Goal: Information Seeking & Learning: Learn about a topic

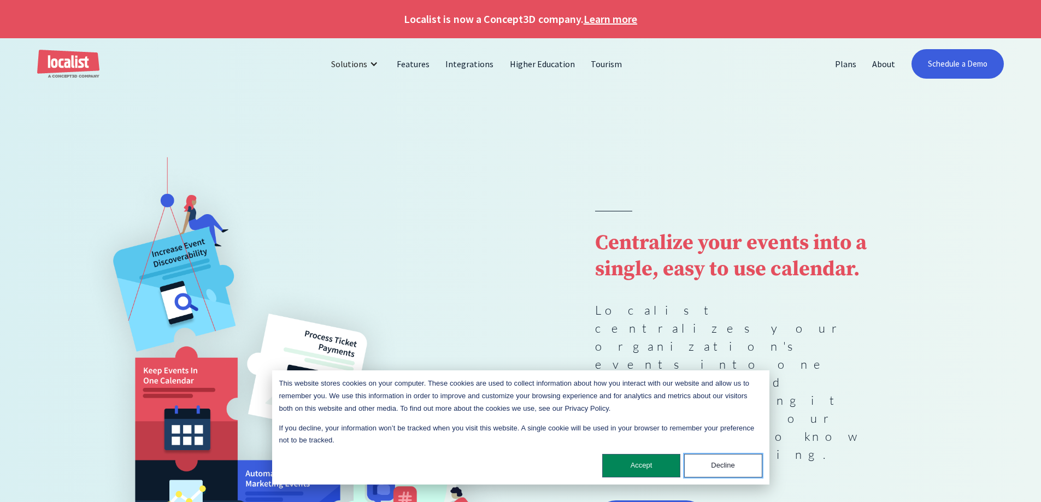
click at [734, 467] on button "Decline" at bounding box center [723, 465] width 78 height 23
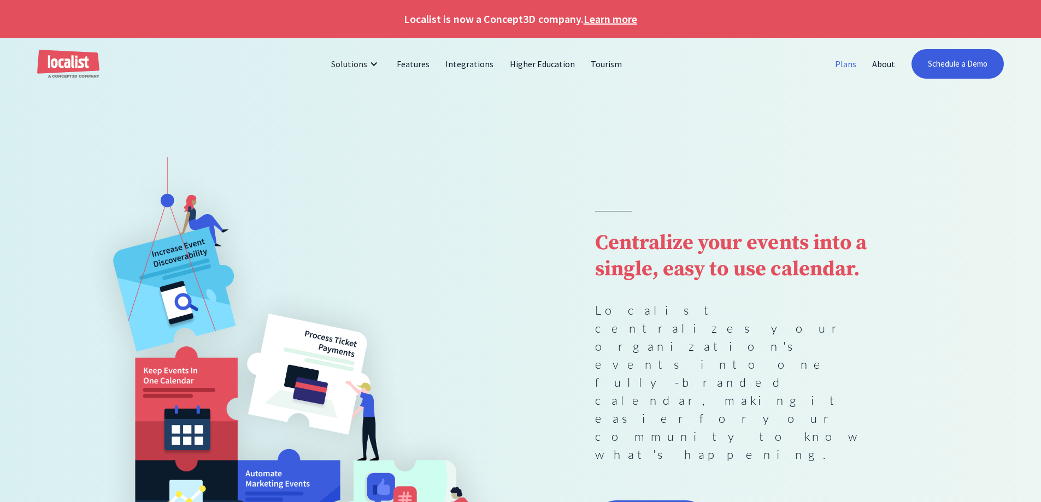
click at [854, 66] on link "Plans" at bounding box center [845, 64] width 37 height 26
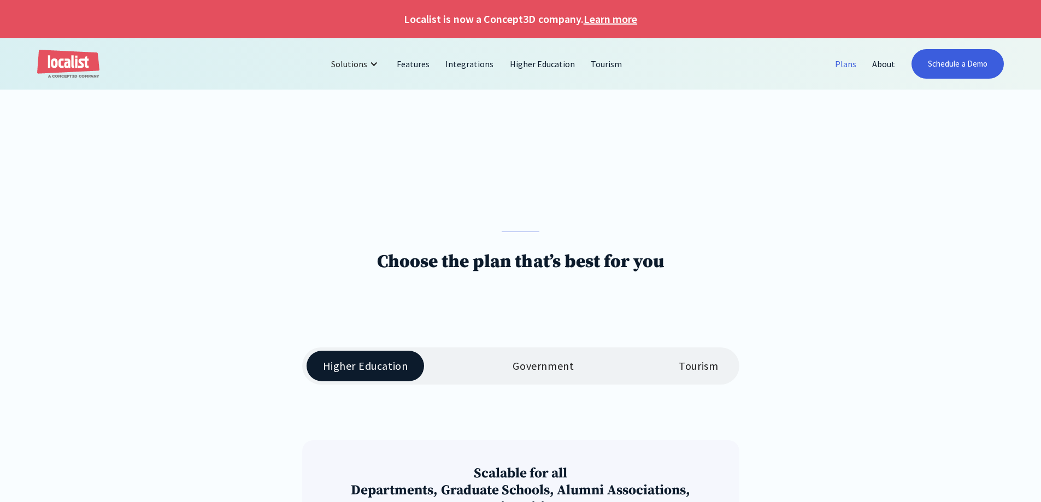
click at [684, 363] on div "Tourism" at bounding box center [698, 366] width 39 height 13
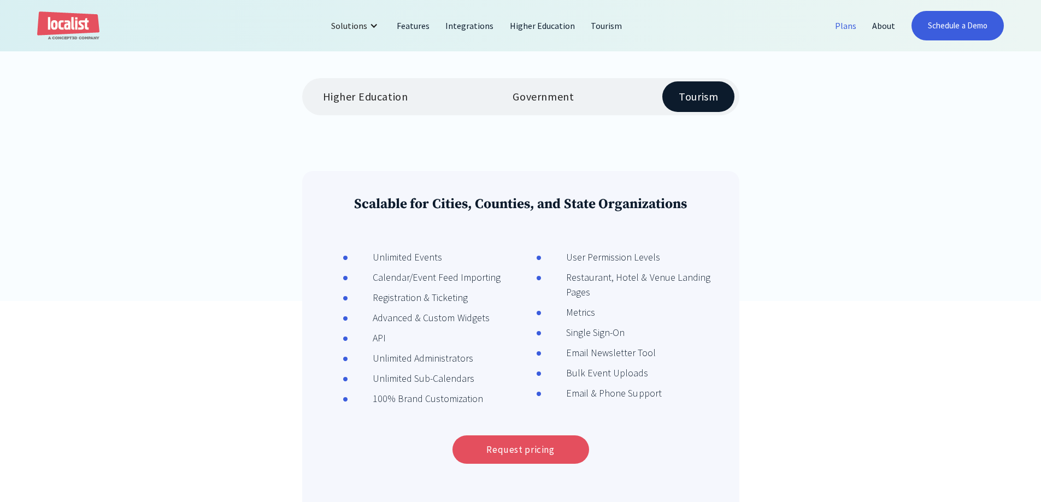
scroll to position [267, 0]
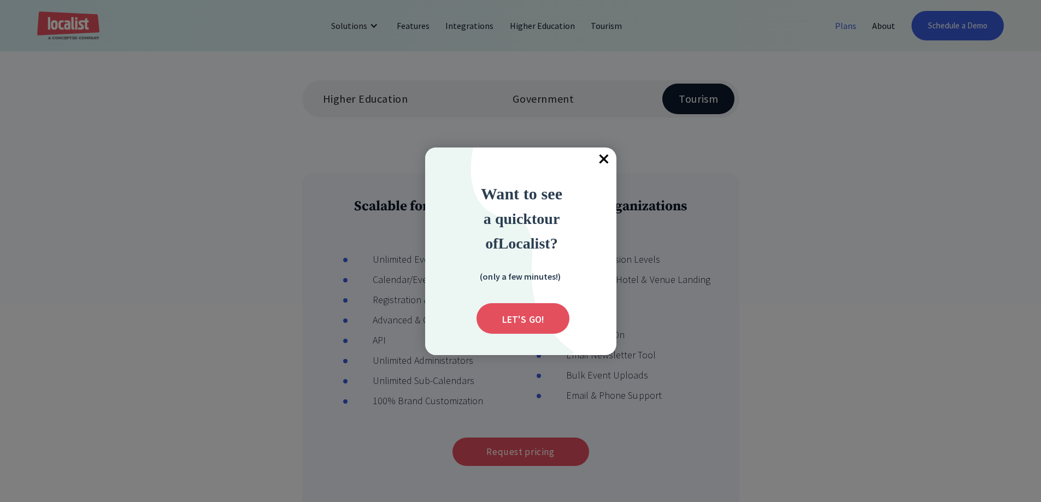
click at [599, 161] on span "×" at bounding box center [604, 160] width 24 height 24
